Goal: Task Accomplishment & Management: Use online tool/utility

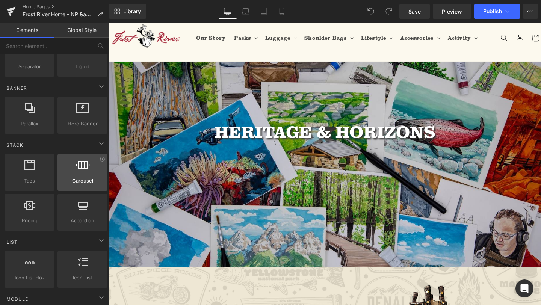
scroll to position [153, 0]
click at [100, 159] on icon at bounding box center [103, 159] width 6 height 6
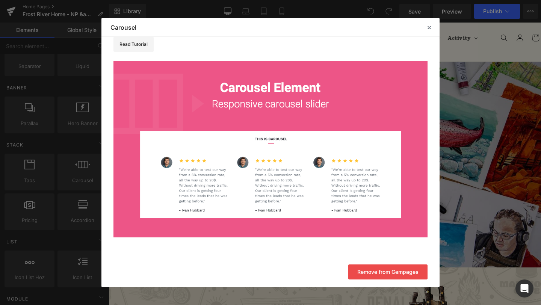
scroll to position [0, 0]
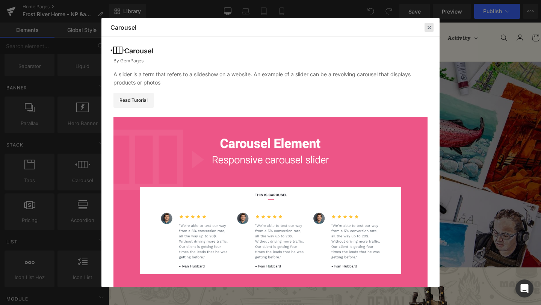
click at [430, 27] on icon at bounding box center [429, 27] width 7 height 7
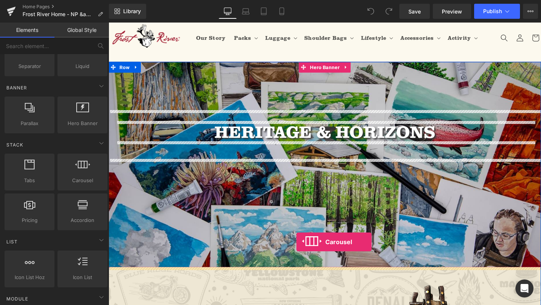
drag, startPoint x: 183, startPoint y: 196, endPoint x: 304, endPoint y: 282, distance: 148.2
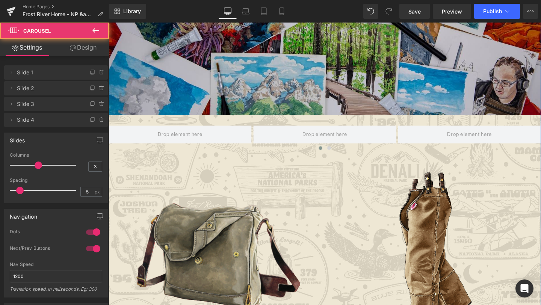
scroll to position [233, 0]
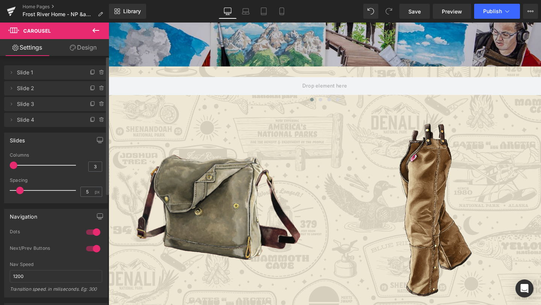
drag, startPoint x: 35, startPoint y: 165, endPoint x: 15, endPoint y: 167, distance: 20.7
click at [15, 167] on span at bounding box center [14, 166] width 8 height 8
click at [94, 28] on icon at bounding box center [95, 30] width 7 height 5
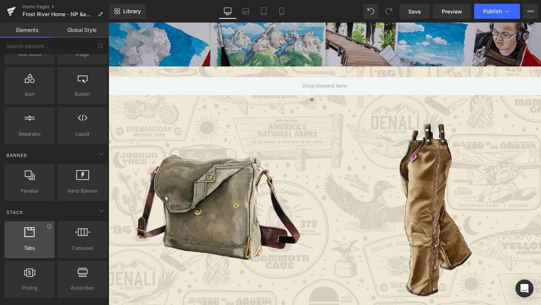
scroll to position [0, 0]
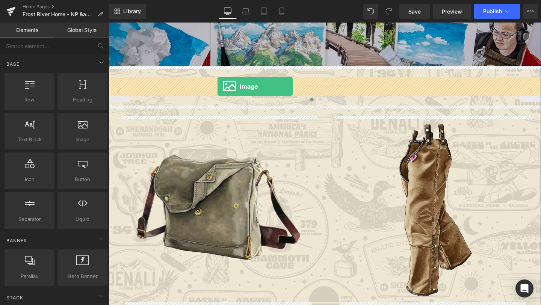
drag, startPoint x: 200, startPoint y: 160, endPoint x: 223, endPoint y: 90, distance: 73.9
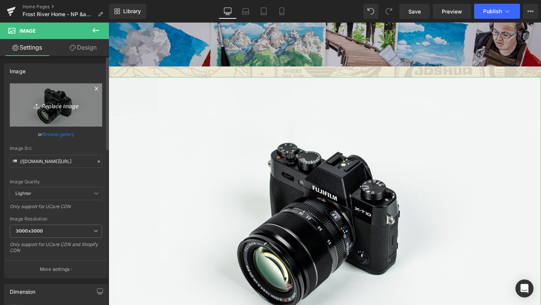
click at [57, 103] on icon "Replace Image" at bounding box center [56, 104] width 60 height 9
click at [68, 115] on link "Replace Image" at bounding box center [56, 104] width 92 height 43
type input "C:\fakepath\NPB_Illustration_Photos-22.jpg"
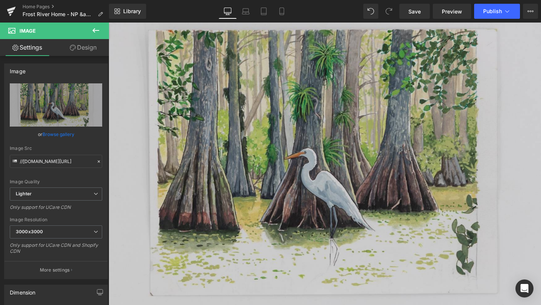
click at [94, 27] on icon at bounding box center [95, 30] width 9 height 9
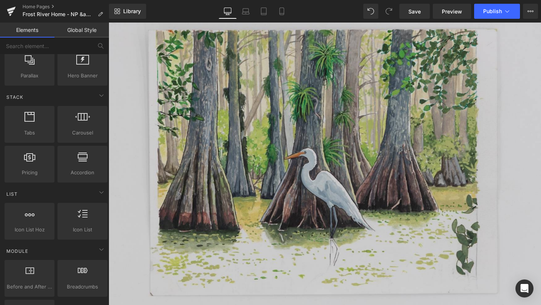
scroll to position [202, 0]
click at [79, 169] on span "Accordion" at bounding box center [82, 172] width 45 height 8
click at [100, 149] on icon at bounding box center [103, 150] width 6 height 6
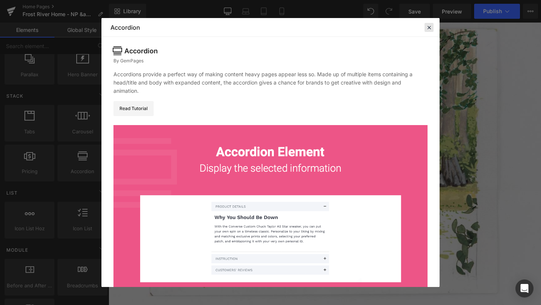
click at [429, 24] on icon at bounding box center [429, 27] width 7 height 7
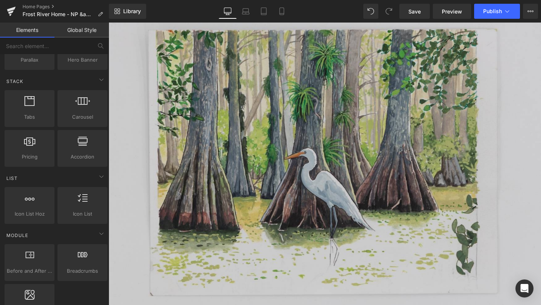
scroll to position [242, 0]
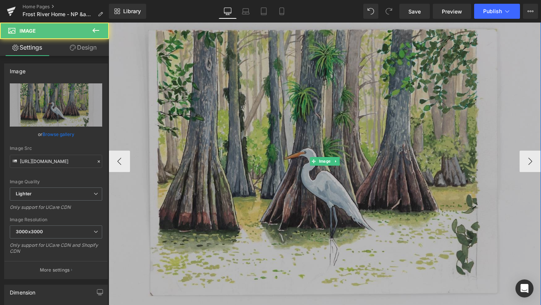
click at [288, 142] on img at bounding box center [336, 169] width 455 height 336
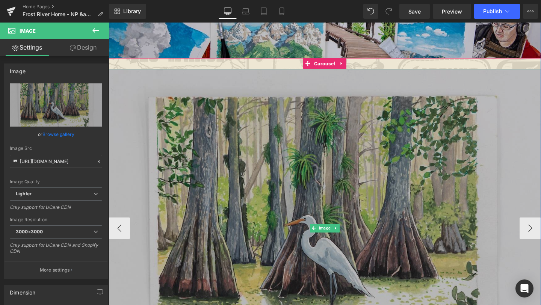
scroll to position [241, 0]
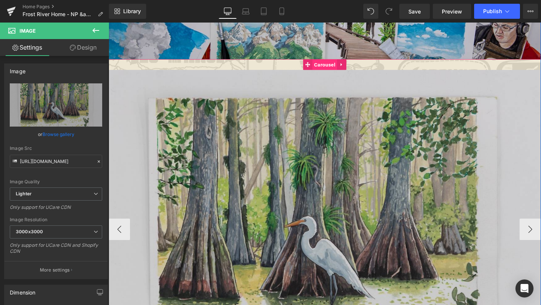
click at [335, 63] on span "Carousel" at bounding box center [336, 66] width 26 height 11
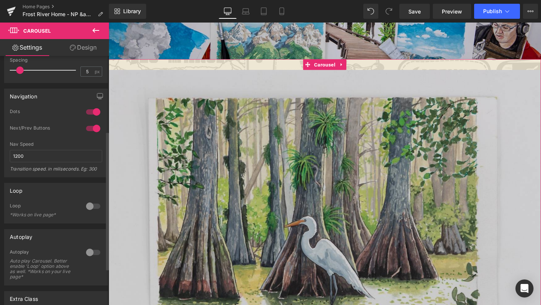
scroll to position [137, 0]
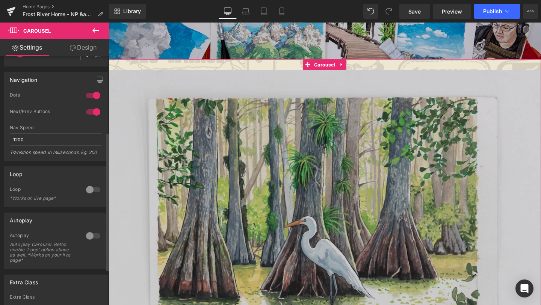
click at [87, 188] on div at bounding box center [93, 190] width 18 height 12
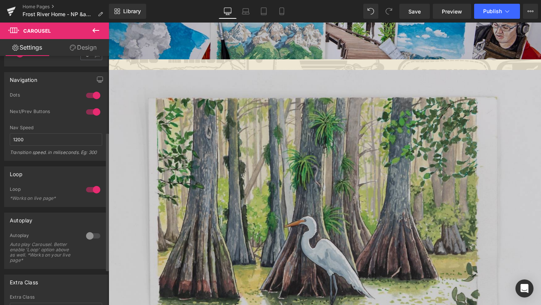
click at [85, 234] on div at bounding box center [93, 236] width 18 height 12
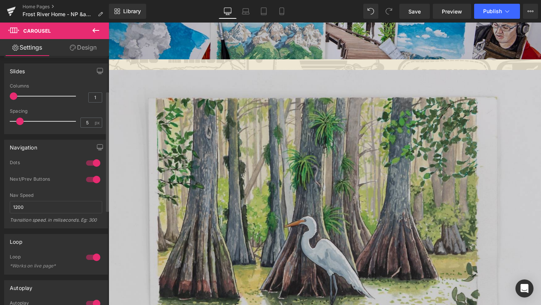
scroll to position [62, 0]
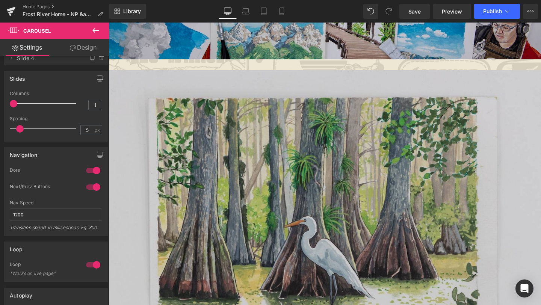
click at [94, 28] on icon at bounding box center [95, 30] width 9 height 9
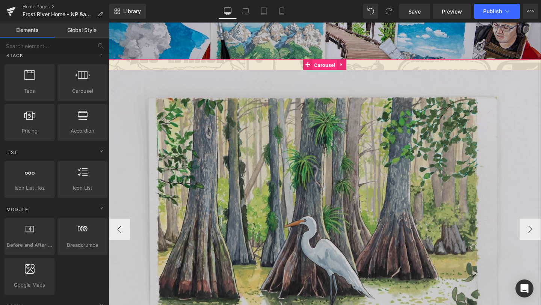
click at [336, 68] on span "Carousel" at bounding box center [336, 67] width 26 height 11
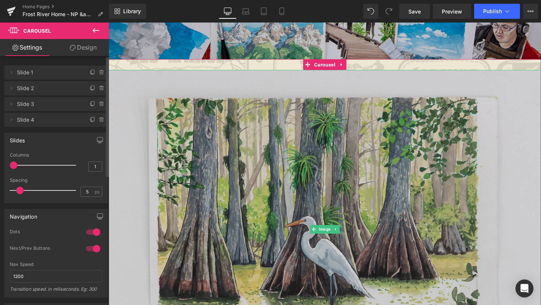
click at [48, 74] on span "Slide 1" at bounding box center [48, 72] width 63 height 14
click at [20, 88] on span "Slide 2" at bounding box center [48, 88] width 63 height 14
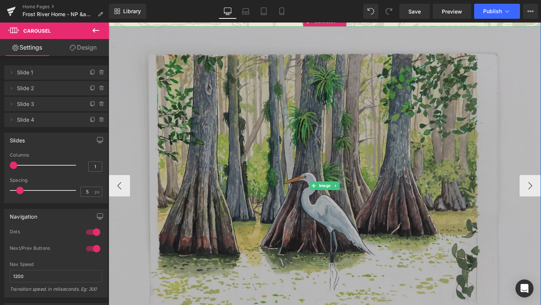
scroll to position [291, 0]
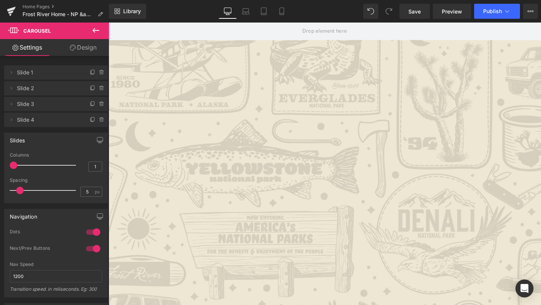
click at [91, 32] on button at bounding box center [96, 31] width 26 height 17
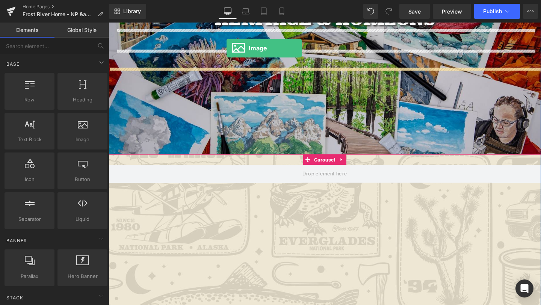
scroll to position [96, 0]
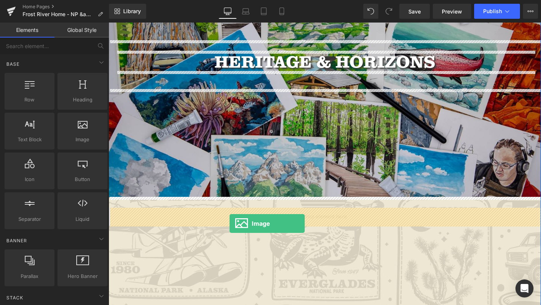
drag, startPoint x: 194, startPoint y: 157, endPoint x: 236, endPoint y: 234, distance: 87.6
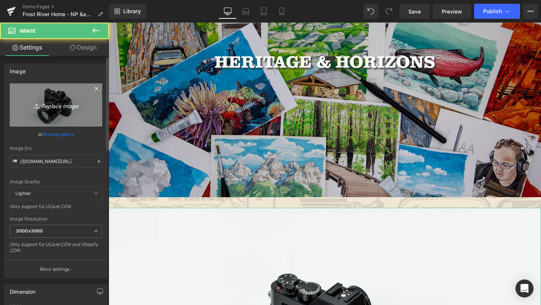
click at [40, 116] on link "Replace Image" at bounding box center [56, 104] width 92 height 43
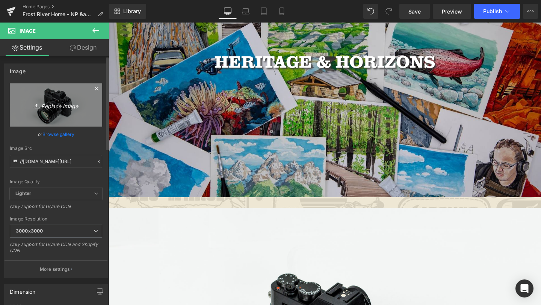
type input "C:\fakepath\NPB_Illustration_Photos-23.jpg"
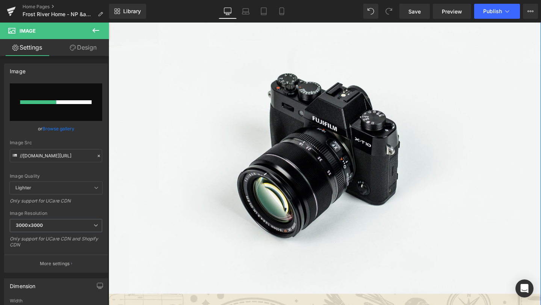
scroll to position [306, 0]
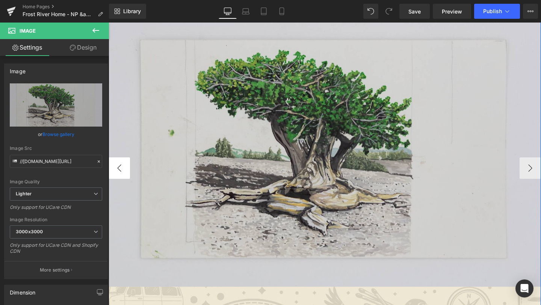
click at [121, 176] on button "‹" at bounding box center [120, 175] width 23 height 23
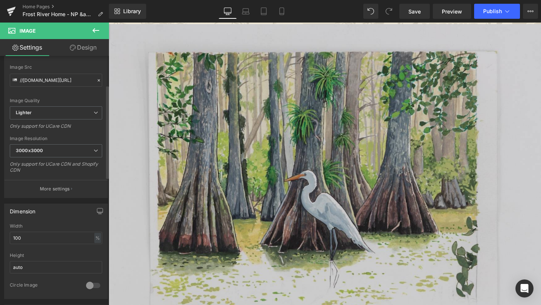
scroll to position [83, 0]
click at [48, 234] on input "100" at bounding box center [56, 236] width 92 height 12
click at [59, 220] on div "Dimension 100% Width 80 % % px auto Height auto 0 Circle Image" at bounding box center [56, 249] width 104 height 95
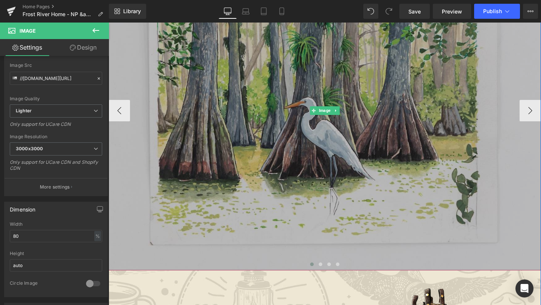
scroll to position [374, 0]
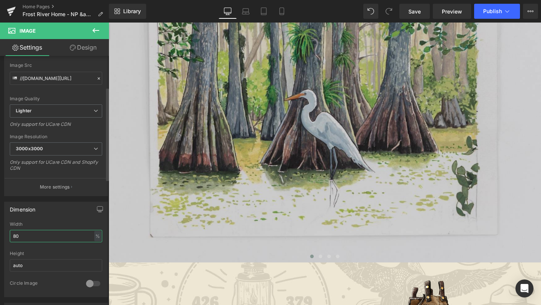
click at [47, 235] on input "80" at bounding box center [56, 236] width 92 height 12
type input "8"
click at [56, 217] on div "Dimension 100% Width - % px auto Height auto 0 Circle Image" at bounding box center [56, 249] width 104 height 95
click at [47, 243] on div "Width - % px" at bounding box center [56, 236] width 92 height 29
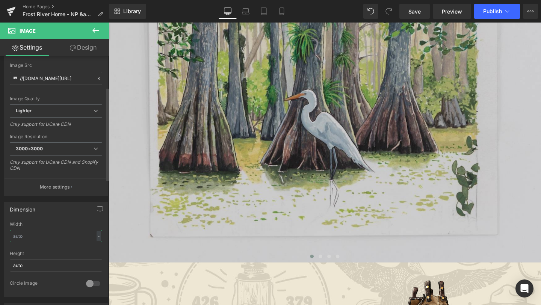
click at [50, 239] on input "text" at bounding box center [56, 236] width 92 height 12
type input "100"
click at [71, 217] on div "Dimension 100% Width 100 % % px auto Height auto 0 Circle Image" at bounding box center [56, 249] width 104 height 95
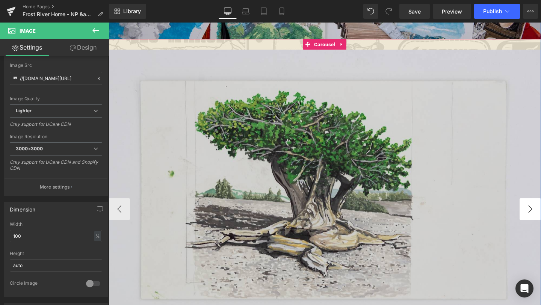
scroll to position [264, 0]
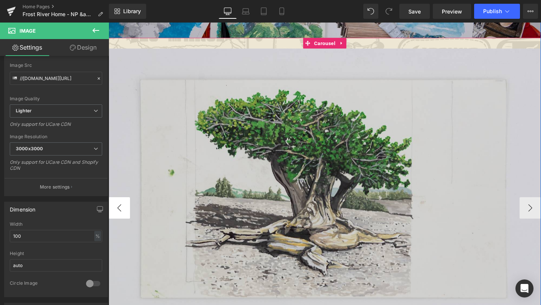
click at [122, 216] on button "‹" at bounding box center [120, 217] width 23 height 23
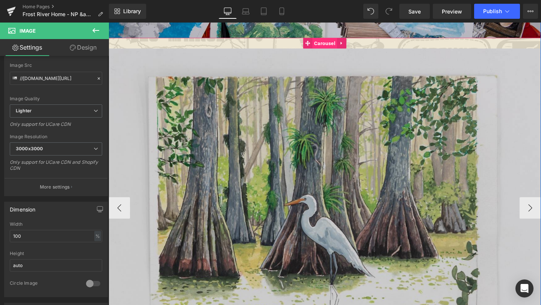
click at [336, 45] on span "Carousel" at bounding box center [336, 44] width 26 height 11
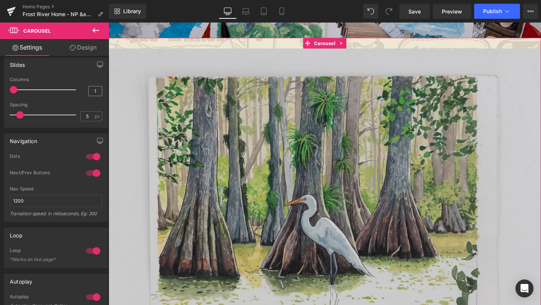
scroll to position [0, 0]
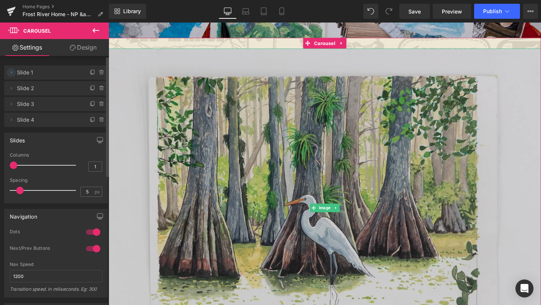
click at [11, 71] on icon at bounding box center [11, 73] width 6 height 6
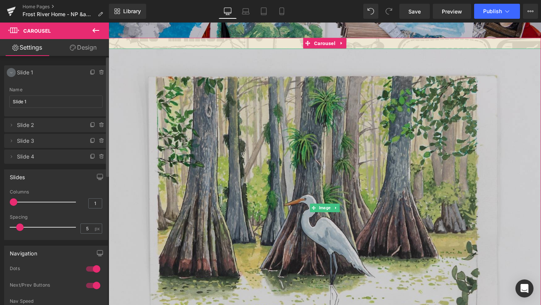
click at [11, 71] on icon at bounding box center [11, 73] width 6 height 6
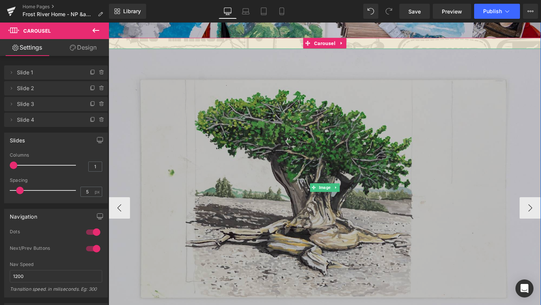
click at [345, 207] on img at bounding box center [336, 196] width 455 height 293
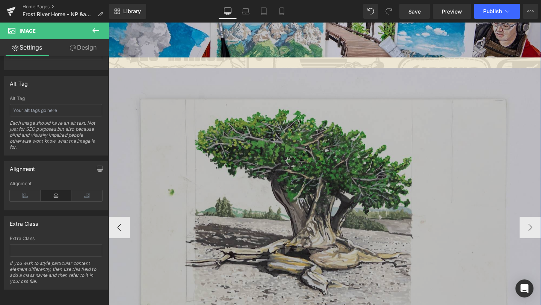
scroll to position [226, 0]
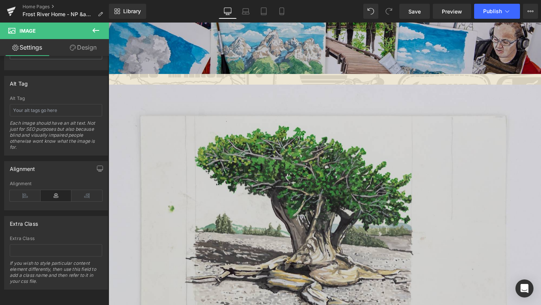
click at [95, 25] on button at bounding box center [96, 31] width 26 height 17
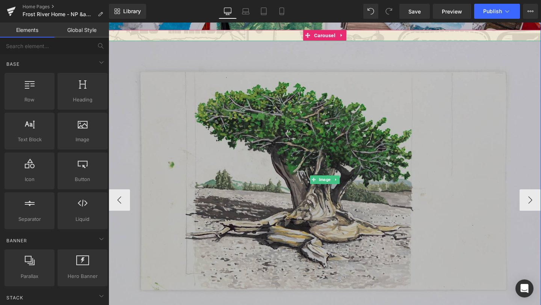
scroll to position [271, 0]
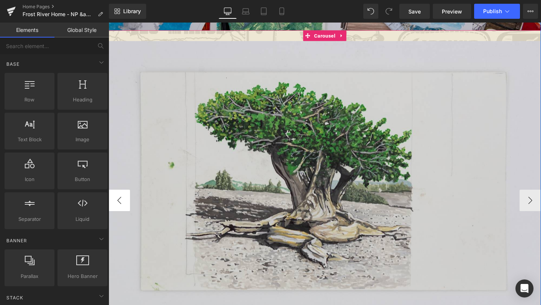
click at [127, 212] on button "‹" at bounding box center [120, 209] width 23 height 23
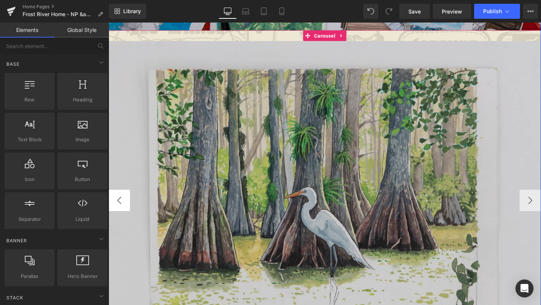
click at [127, 212] on button "‹" at bounding box center [120, 209] width 23 height 23
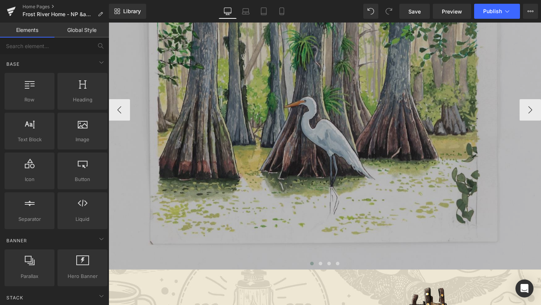
scroll to position [364, 0]
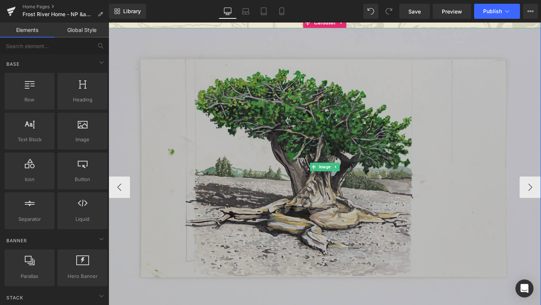
scroll to position [302, 0]
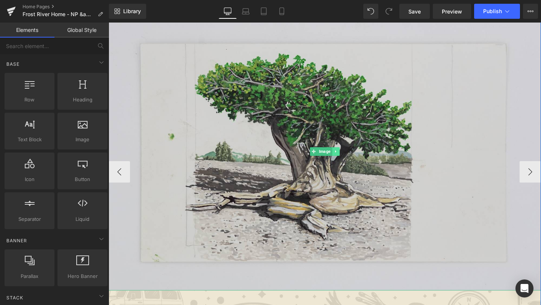
click at [346, 159] on icon at bounding box center [347, 158] width 4 height 5
click at [349, 158] on link at bounding box center [352, 158] width 8 height 9
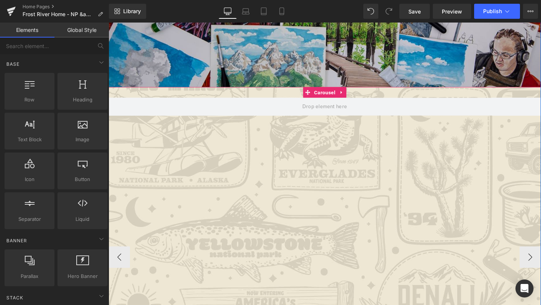
scroll to position [211, 0]
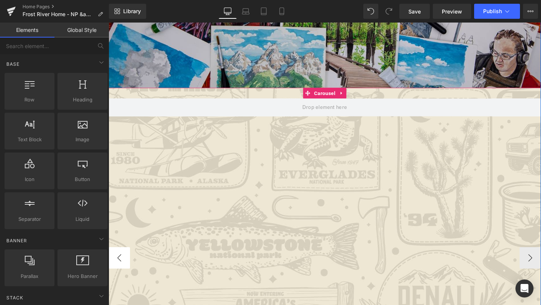
click at [124, 273] on button "‹" at bounding box center [120, 270] width 23 height 23
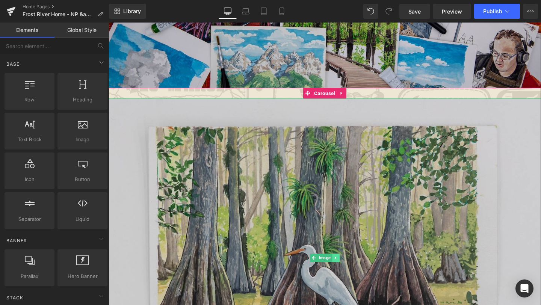
click at [346, 271] on icon at bounding box center [347, 270] width 4 height 5
click at [351, 271] on icon at bounding box center [352, 270] width 4 height 5
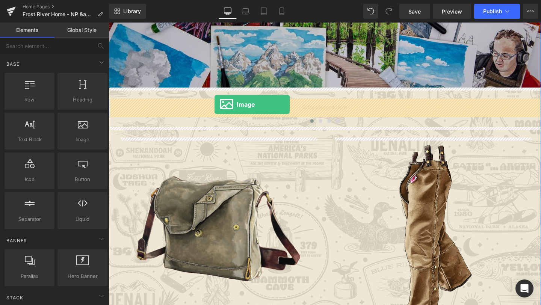
drag, startPoint x: 189, startPoint y: 149, endPoint x: 220, endPoint y: 109, distance: 50.9
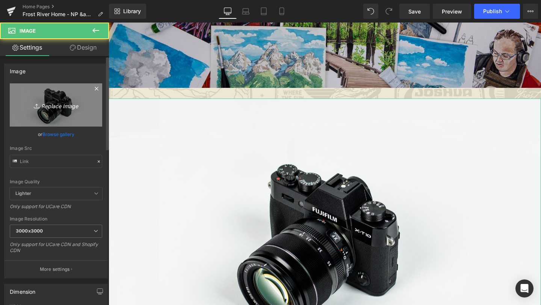
click at [44, 99] on link "Replace Image" at bounding box center [56, 104] width 92 height 43
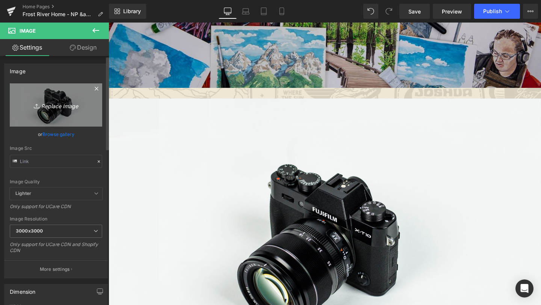
type input "C:\fakepath\test NP illustrations-01.png"
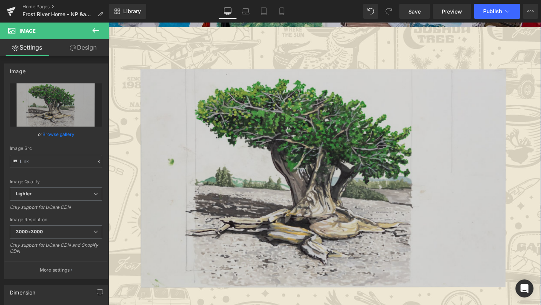
scroll to position [275, 0]
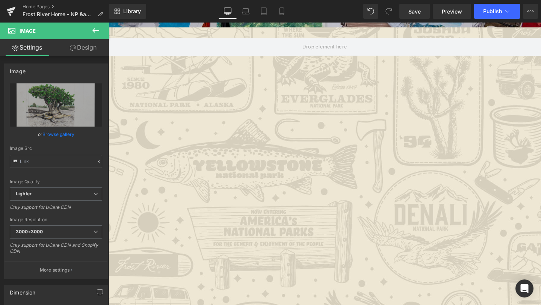
click at [91, 29] on button at bounding box center [96, 31] width 26 height 17
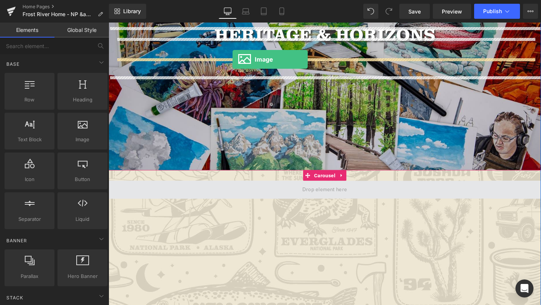
scroll to position [109, 0]
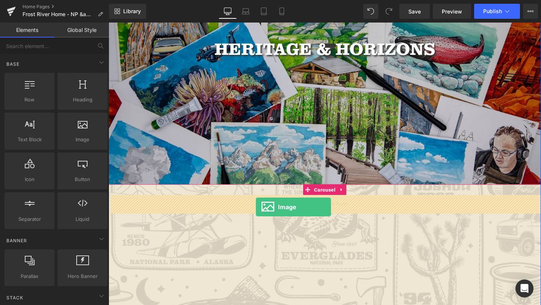
drag, startPoint x: 189, startPoint y: 158, endPoint x: 264, endPoint y: 217, distance: 94.8
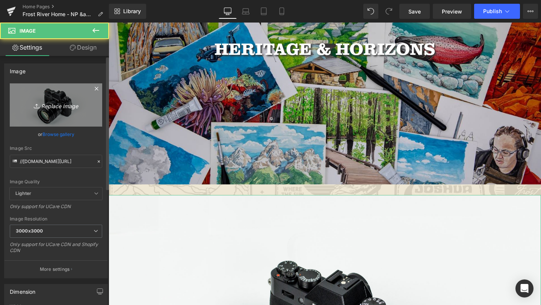
click at [56, 109] on icon "Replace Image" at bounding box center [56, 104] width 60 height 9
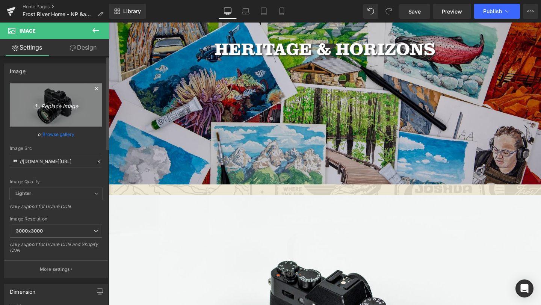
type input "C:\fakepath\test NP illustrations-02.png"
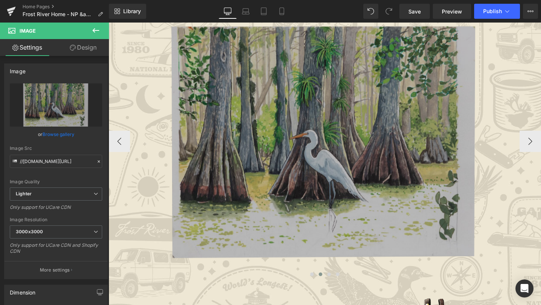
scroll to position [305, 0]
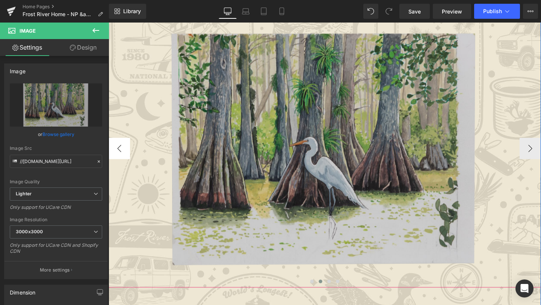
click at [121, 152] on button "‹" at bounding box center [120, 155] width 23 height 23
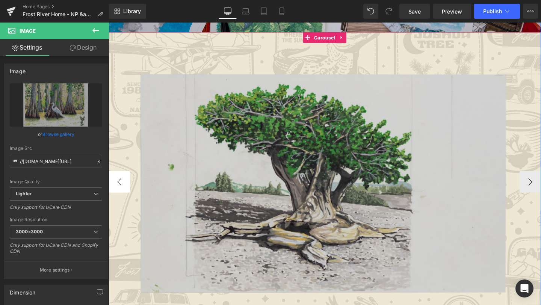
scroll to position [276, 0]
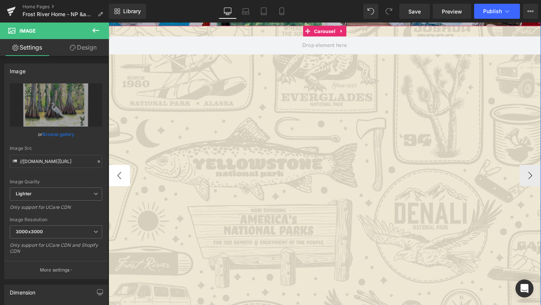
click at [127, 182] on button "‹" at bounding box center [120, 183] width 23 height 23
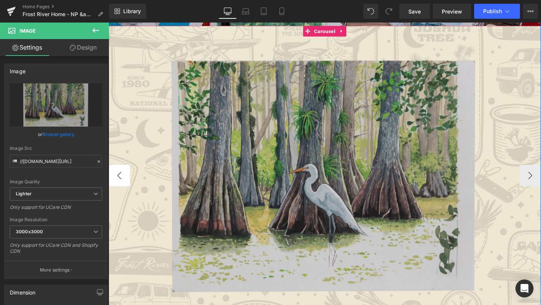
click at [127, 182] on button "‹" at bounding box center [120, 183] width 23 height 23
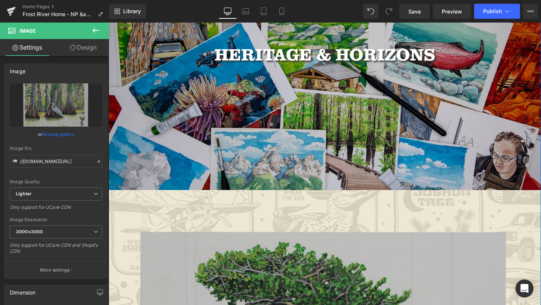
scroll to position [109, 0]
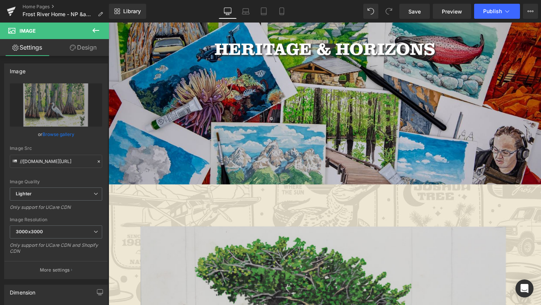
click at [96, 30] on icon at bounding box center [95, 30] width 7 height 5
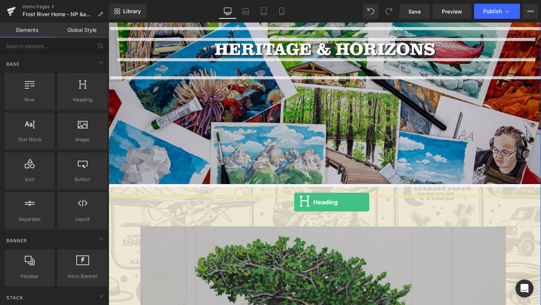
drag, startPoint x: 186, startPoint y: 117, endPoint x: 304, endPoint y: 212, distance: 151.4
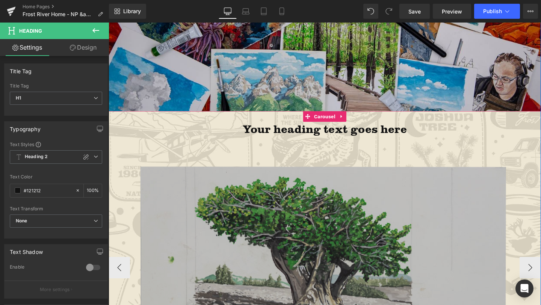
scroll to position [248, 0]
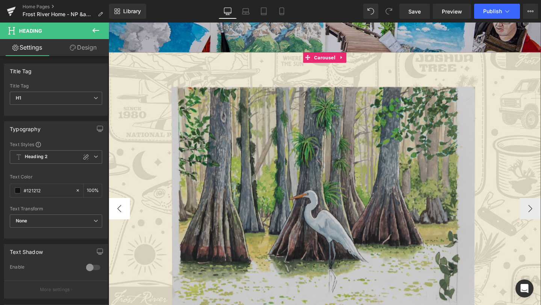
click at [115, 221] on button "‹" at bounding box center [120, 218] width 23 height 23
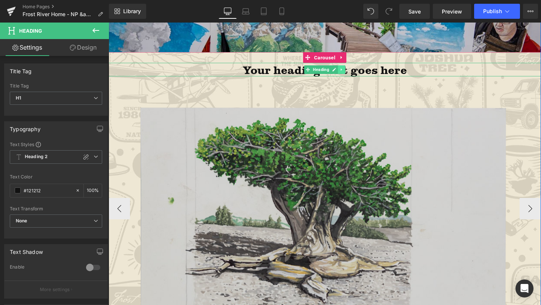
click at [355, 72] on icon at bounding box center [354, 72] width 4 height 5
click at [354, 73] on link at bounding box center [358, 72] width 8 height 9
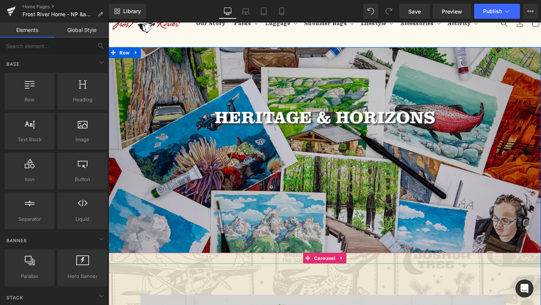
scroll to position [32, 0]
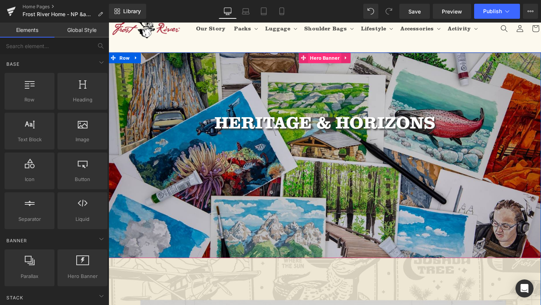
click at [330, 61] on span "Hero Banner" at bounding box center [335, 59] width 35 height 11
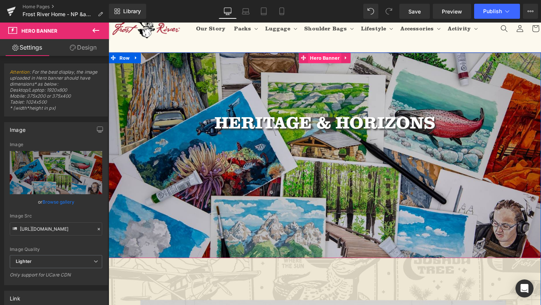
click at [333, 61] on span "Hero Banner" at bounding box center [335, 59] width 35 height 11
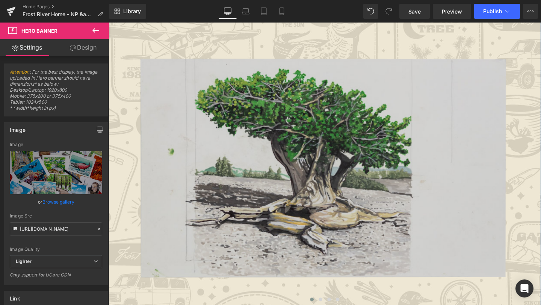
scroll to position [288, 0]
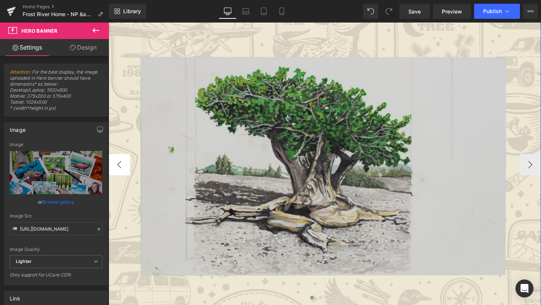
click at [123, 168] on button "‹" at bounding box center [120, 172] width 23 height 23
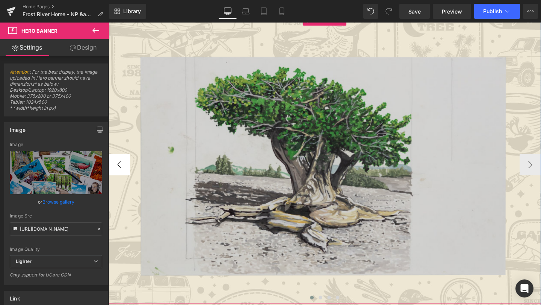
click at [125, 175] on button "‹" at bounding box center [120, 172] width 23 height 23
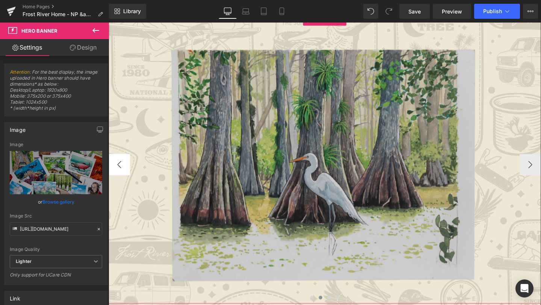
click at [125, 173] on button "‹" at bounding box center [120, 172] width 23 height 23
